Goal: Task Accomplishment & Management: Use online tool/utility

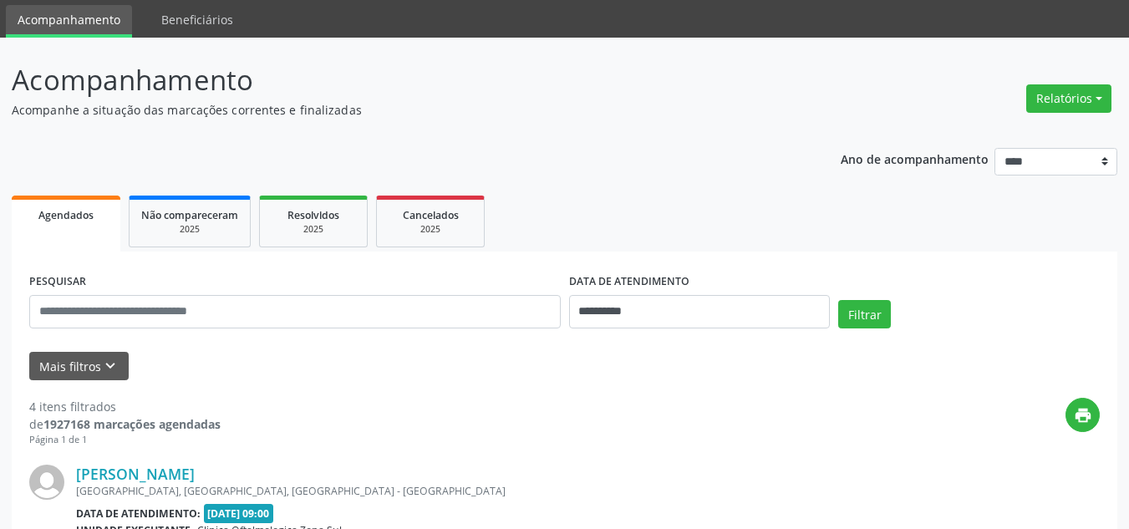
scroll to position [84, 0]
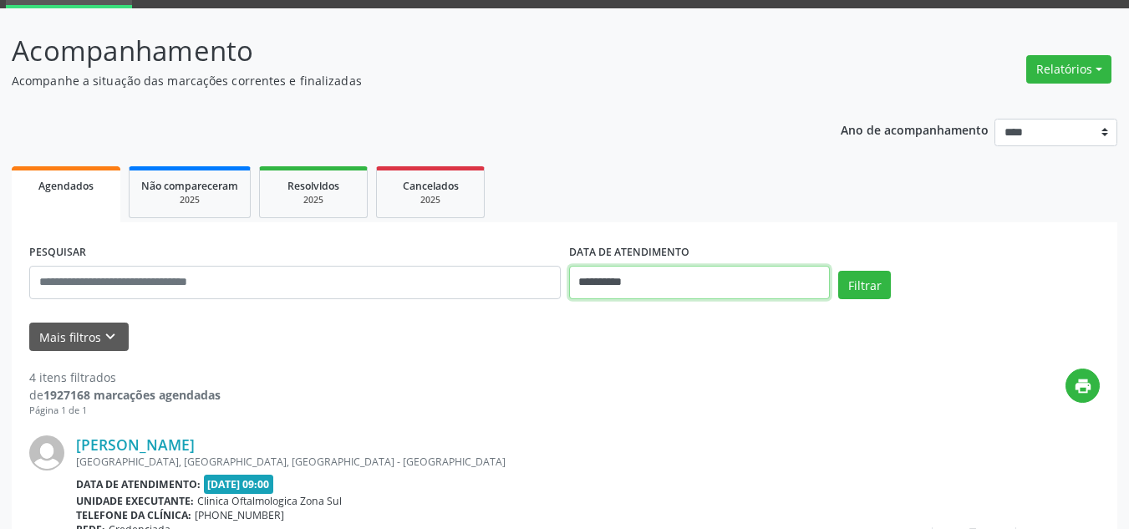
click at [614, 274] on input "**********" at bounding box center [700, 282] width 262 height 33
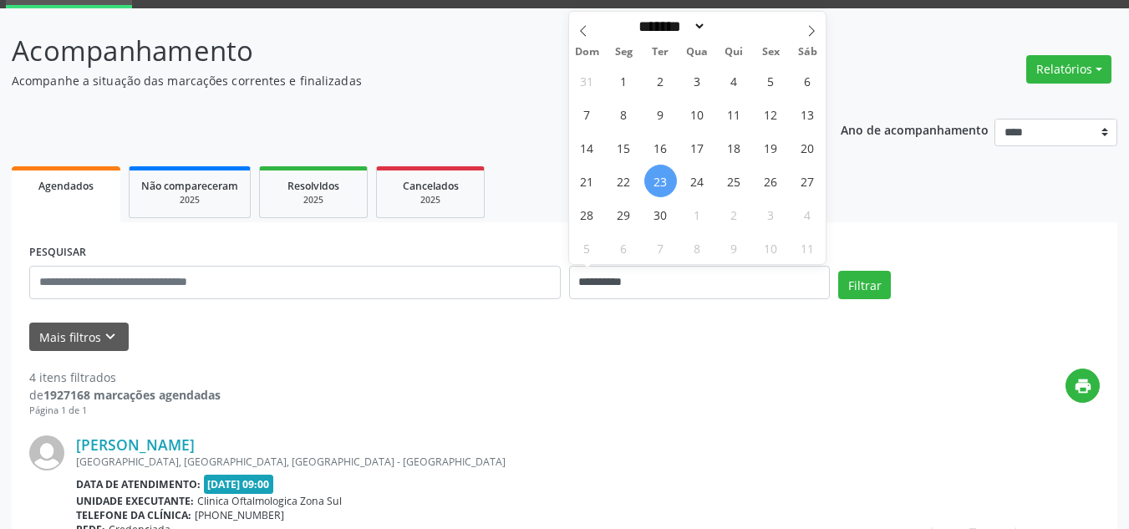
click at [668, 178] on span "23" at bounding box center [661, 181] width 33 height 33
type input "**********"
click at [694, 185] on span "24" at bounding box center [697, 181] width 33 height 33
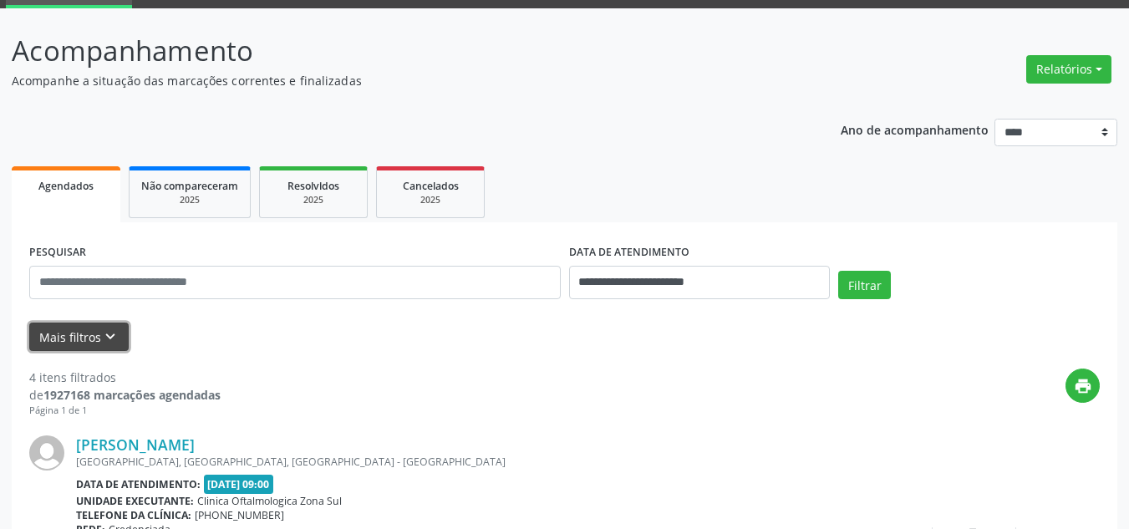
click at [104, 339] on icon "keyboard_arrow_down" at bounding box center [110, 337] width 18 height 18
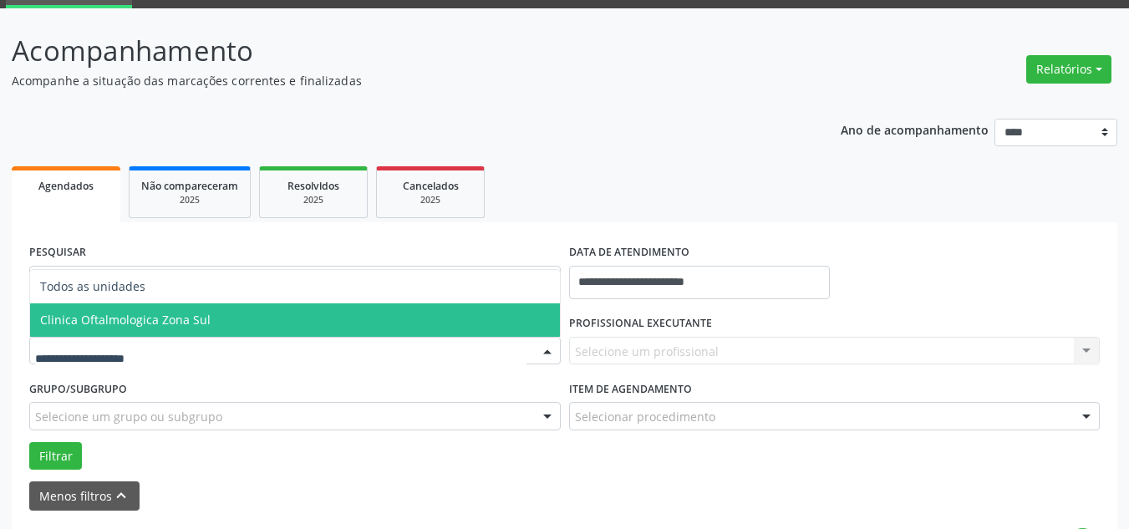
drag, startPoint x: 157, startPoint y: 317, endPoint x: 563, endPoint y: 345, distance: 406.4
click at [162, 318] on span "Clinica Oftalmologica Zona Sul" at bounding box center [125, 320] width 171 height 16
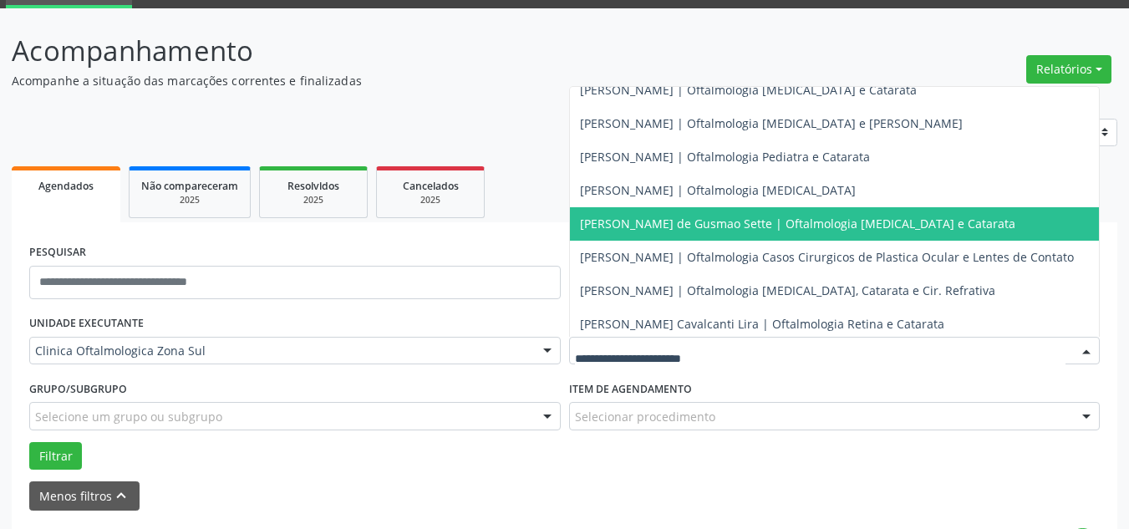
scroll to position [164, 0]
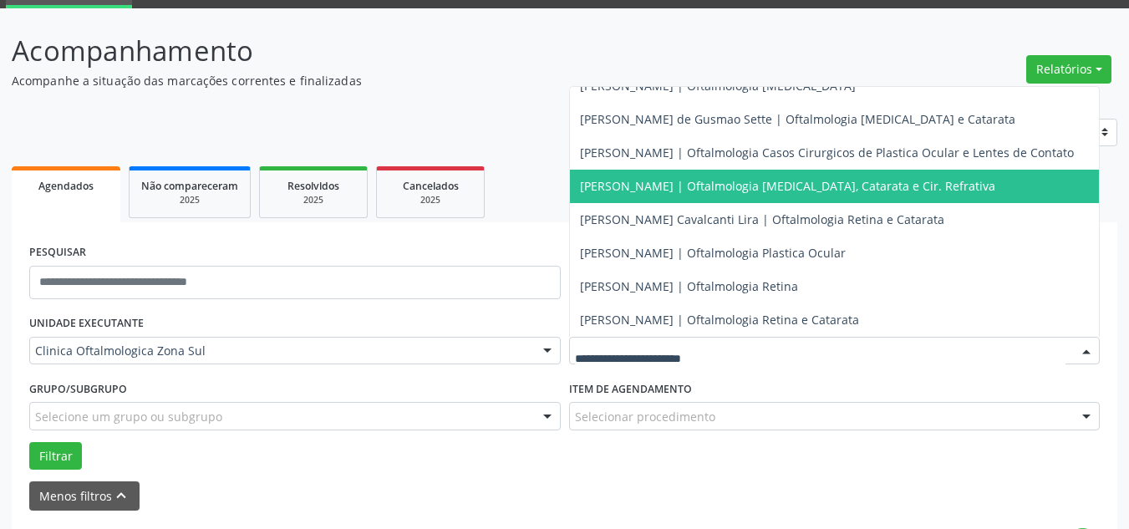
click at [635, 183] on span "[PERSON_NAME] | Oftalmologia [MEDICAL_DATA], Catarata e Cir. Refrativa" at bounding box center [835, 186] width 530 height 33
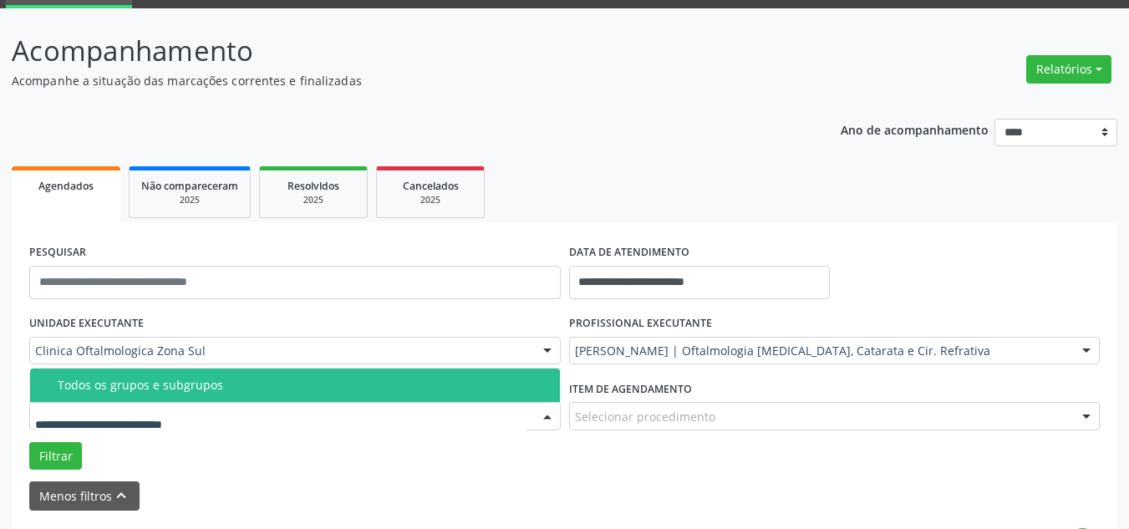
click at [110, 394] on span "Todos os grupos e subgrupos" at bounding box center [295, 385] width 530 height 33
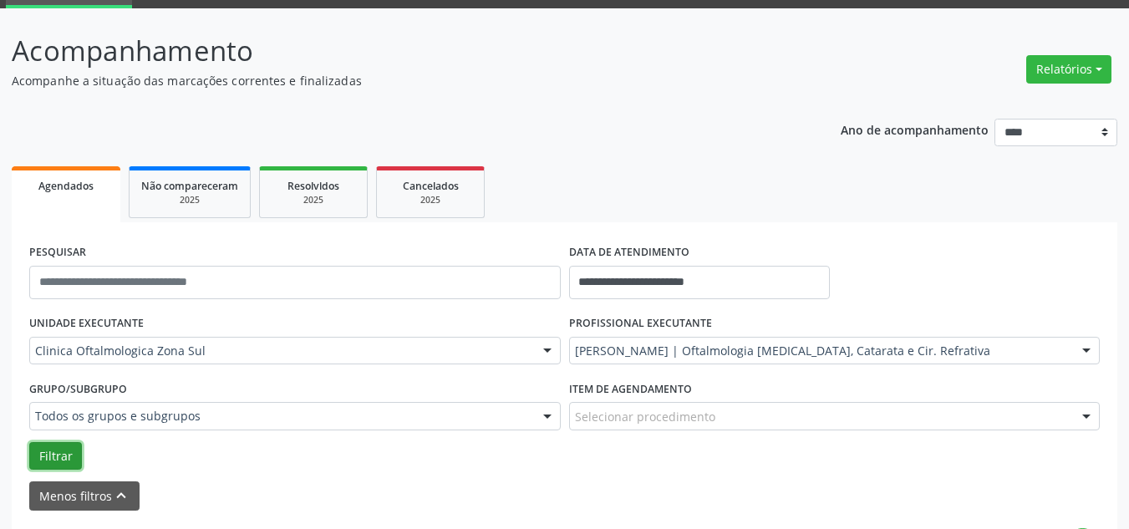
click at [60, 457] on button "Filtrar" at bounding box center [55, 456] width 53 height 28
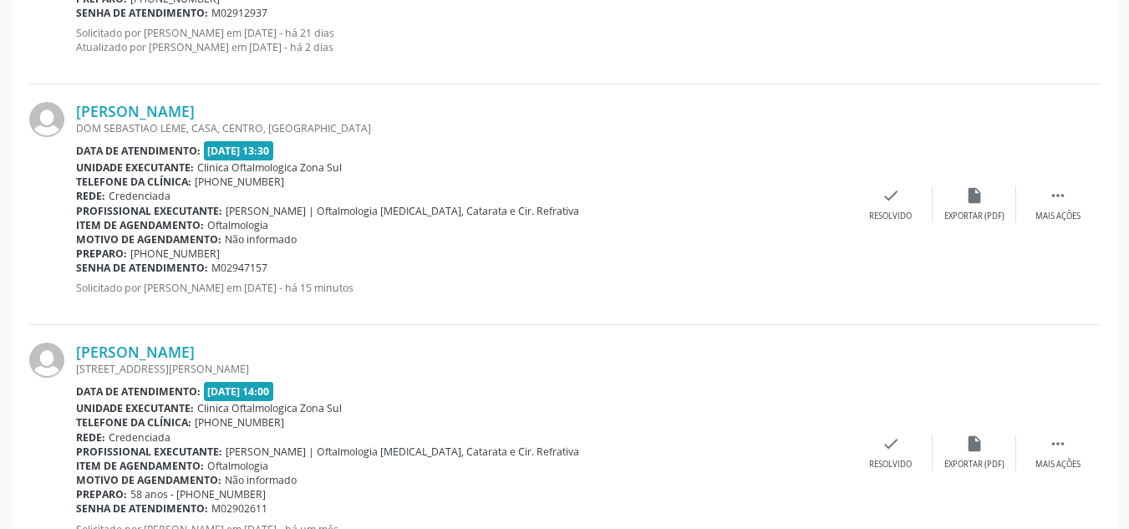
scroll to position [1167, 0]
